Goal: Find specific page/section: Find specific page/section

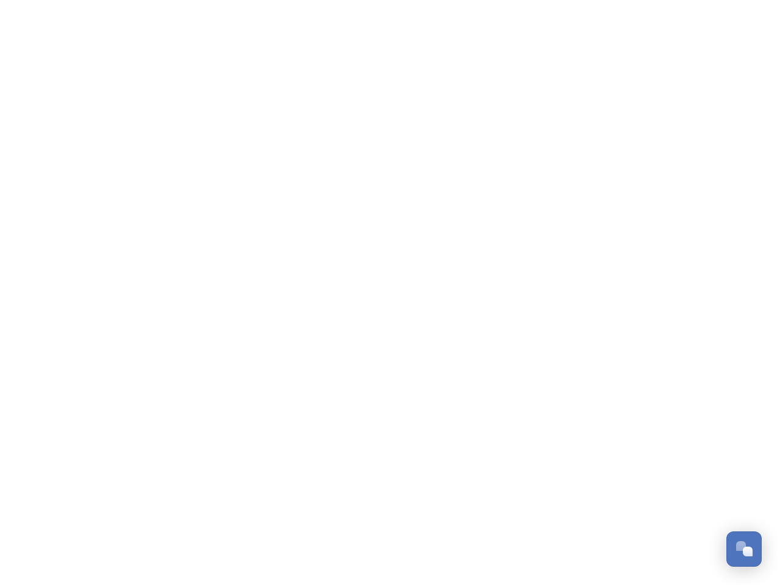
click at [744, 549] on div "Open Chat" at bounding box center [748, 551] width 10 height 10
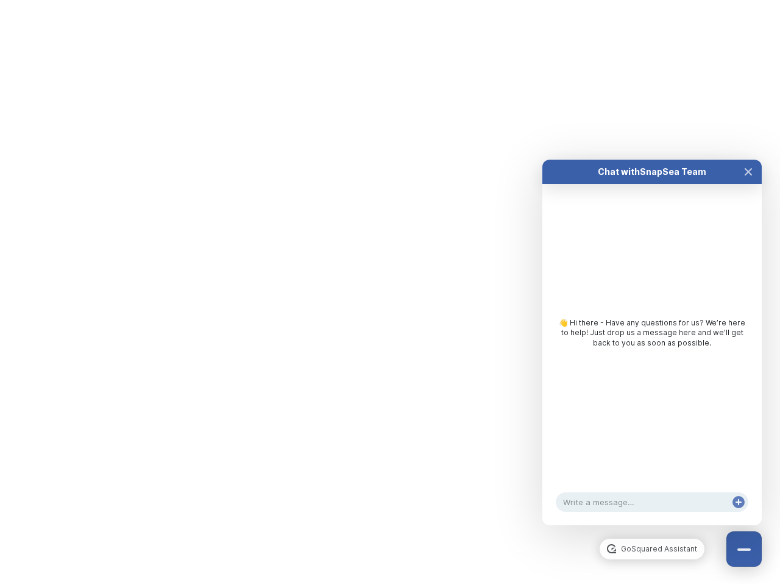
click at [748, 413] on div "👋 Hi there - Have any questions for us? We’re here to help! Just drop us a mess…" at bounding box center [651, 336] width 219 height 304
click at [652, 0] on html "/p/collection/tempest/tourism-academy-2025 Dismiss GoSquared Assistant Chat wit…" at bounding box center [390, 0] width 780 height 0
click at [652, 355] on div "👋 Hi there - Have any questions for us? We’re here to help! Just drop us a mess…" at bounding box center [651, 336] width 219 height 304
click at [748, 184] on div "👋 Hi there - Have any questions for us? We’re here to help! Just drop us a mess…" at bounding box center [651, 336] width 219 height 304
click at [738, 514] on div "Chat with SnapSea Team GoSquared Assistant 👋 Hi there - Have any questions for …" at bounding box center [651, 342] width 219 height 365
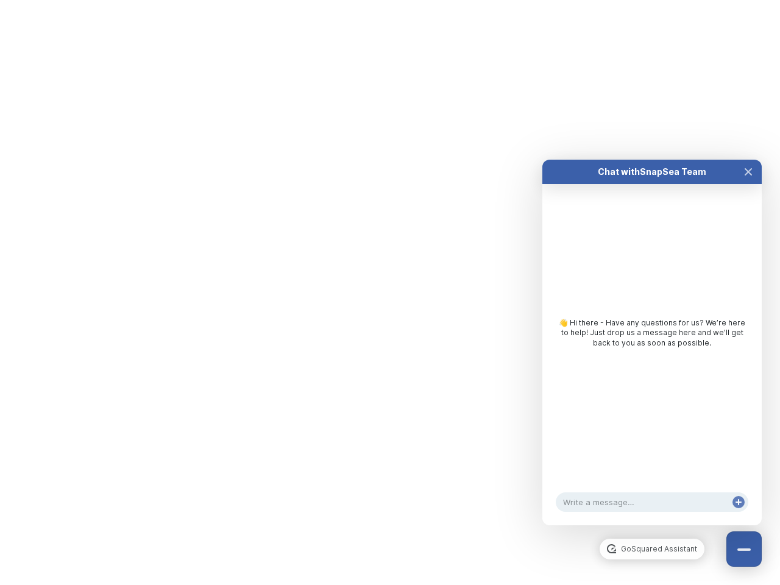
click at [738, 514] on div "Chat with SnapSea Team GoSquared Assistant 👋 Hi there - Have any questions for …" at bounding box center [651, 342] width 219 height 365
click at [390, 0] on html "/p/collection/tempest/tourism-academy-2025 Dismiss GoSquared Assistant Chat wit…" at bounding box center [390, 0] width 780 height 0
click at [381, 0] on html "/p/collection/tempest/tourism-academy-2025 Dismiss GoSquared Assistant Chat wit…" at bounding box center [390, 0] width 780 height 0
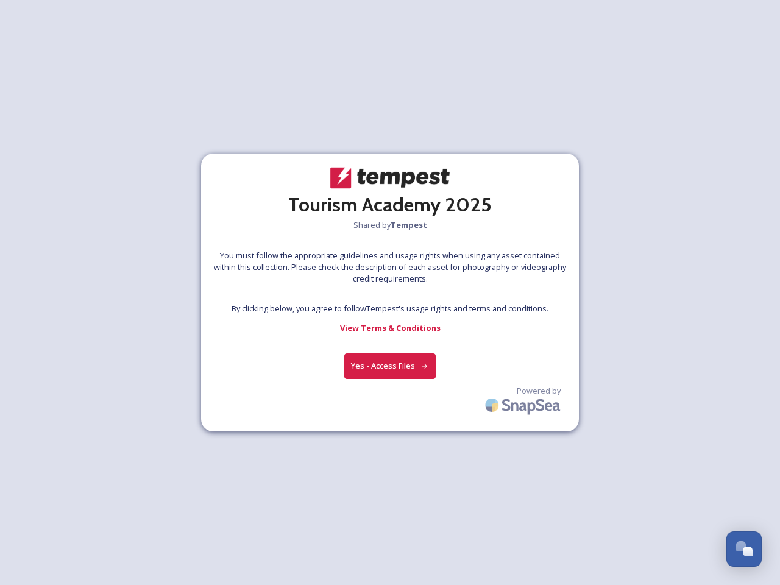
click at [390, 292] on div at bounding box center [390, 293] width 1 height 18
click at [390, 365] on button "Yes - Access Files" at bounding box center [389, 365] width 91 height 25
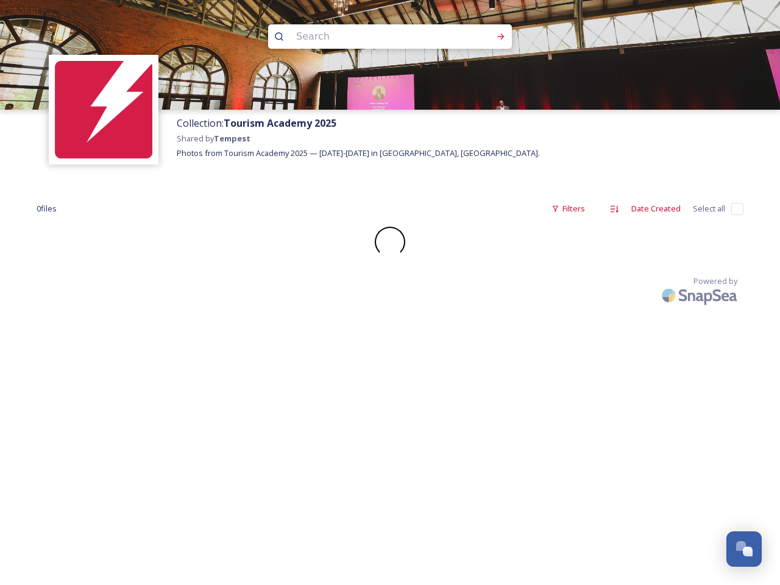
click at [524, 402] on div "Collection: Tourism Academy 2025 Shared by Tempest Photos from Tourism Academy …" at bounding box center [390, 292] width 780 height 585
click at [744, 549] on div "Open Chat" at bounding box center [748, 551] width 10 height 10
